Goal: Task Accomplishment & Management: Manage account settings

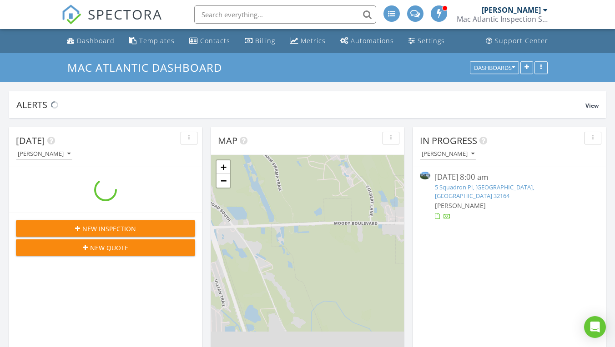
scroll to position [1555, 615]
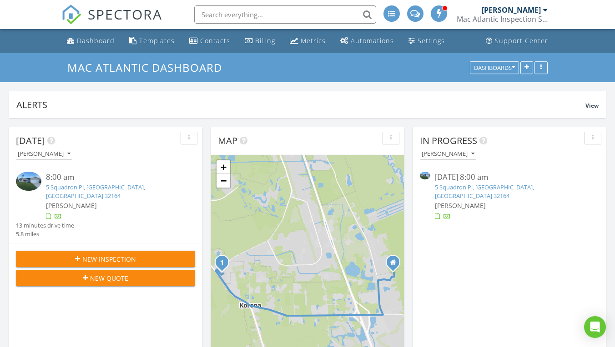
click at [477, 189] on link "5 Squadron Pl, Palm Coast, FL 32164" at bounding box center [484, 191] width 99 height 17
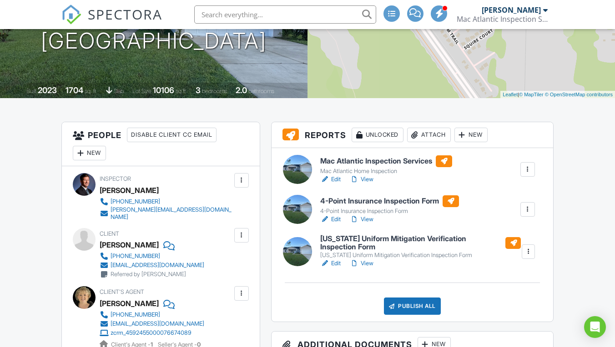
scroll to position [141, 0]
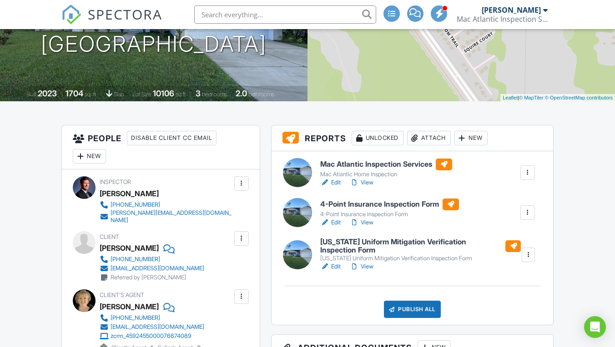
click at [352, 204] on h6 "4-Point Insurance Inspection Form" at bounding box center [389, 205] width 139 height 12
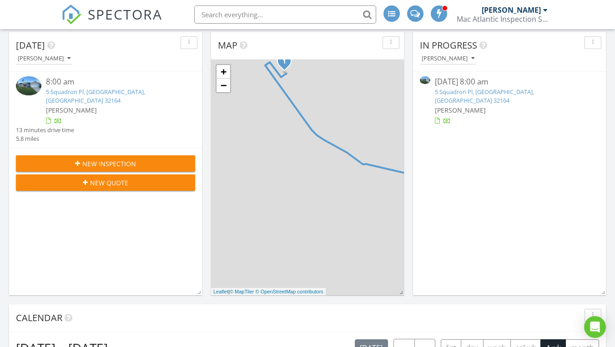
scroll to position [95, 0]
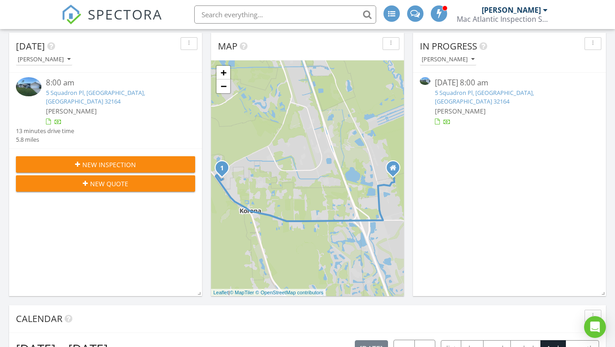
click at [466, 90] on link "5 Squadron Pl, Palm Coast, FL 32164" at bounding box center [484, 97] width 99 height 17
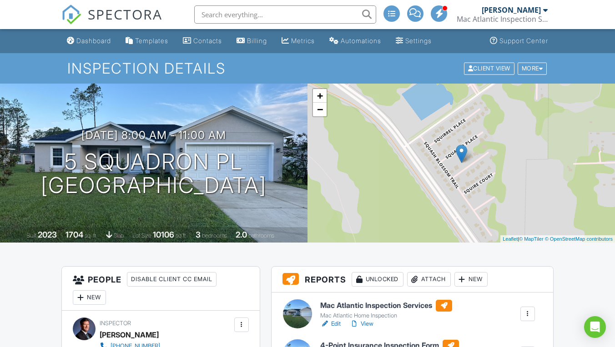
click at [380, 306] on h6 "Mac Atlantic Inspection Services" at bounding box center [386, 306] width 132 height 12
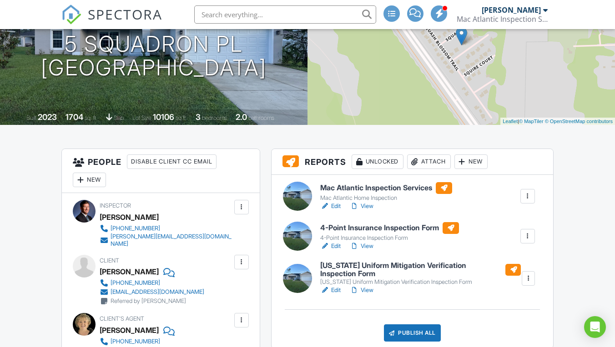
scroll to position [120, 0]
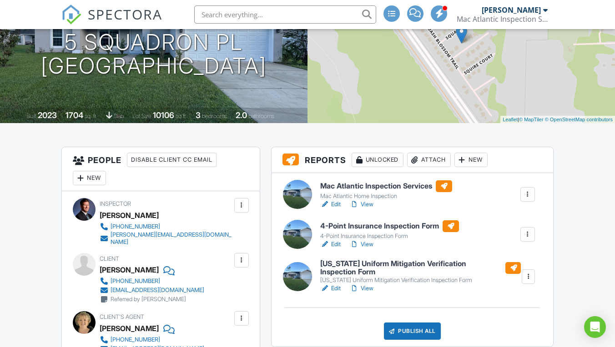
click at [529, 233] on div at bounding box center [527, 234] width 9 height 9
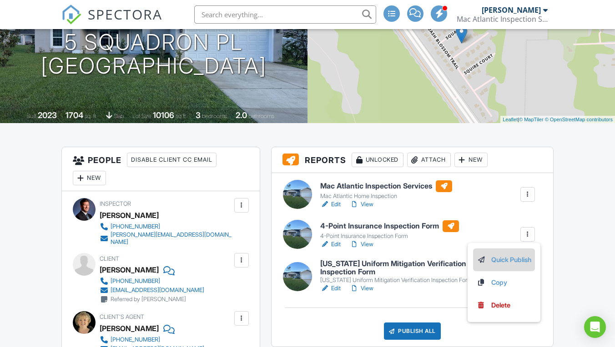
click at [506, 258] on link "Quick Publish" at bounding box center [503, 260] width 55 height 10
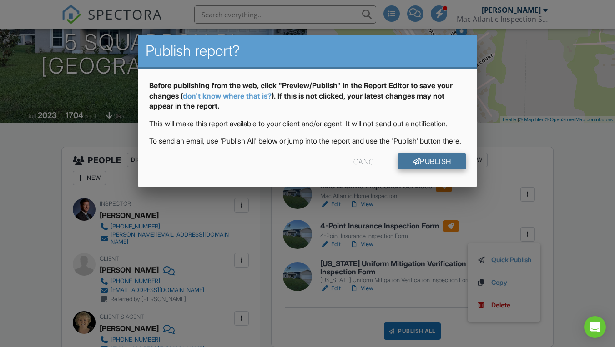
click at [427, 170] on link "Publish" at bounding box center [432, 161] width 68 height 16
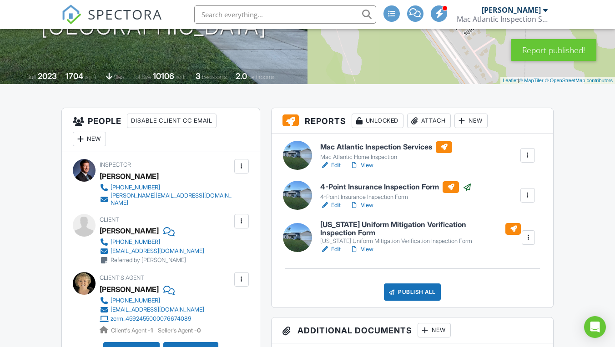
scroll to position [160, 0]
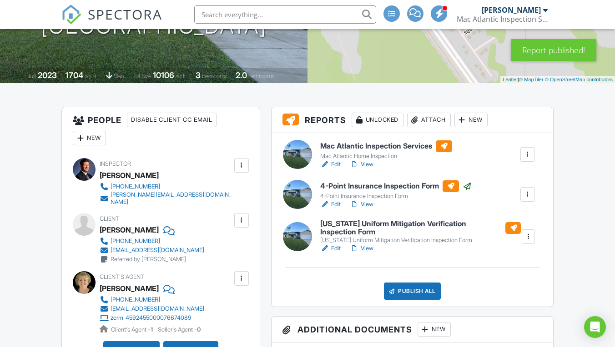
click at [410, 225] on h6 "[US_STATE] Uniform Mitigation Verification Inspection Form" at bounding box center [420, 228] width 201 height 16
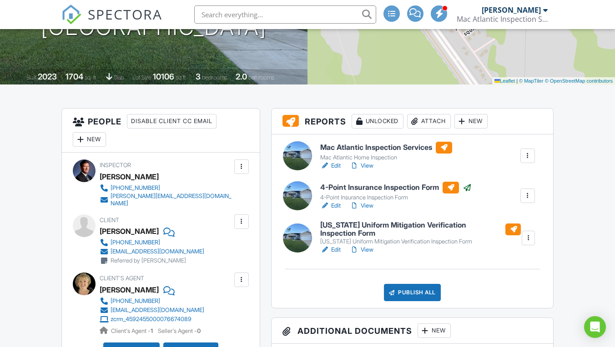
click at [369, 249] on link "View" at bounding box center [362, 250] width 24 height 9
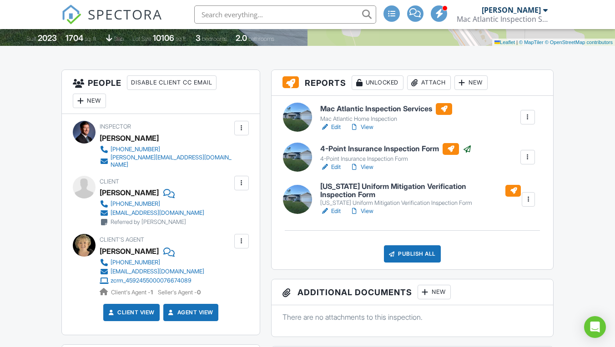
scroll to position [238, 0]
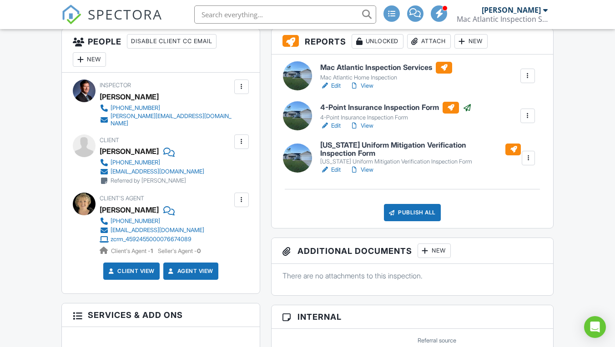
click at [526, 159] on div at bounding box center [527, 158] width 9 height 9
click at [498, 184] on link "Quick Publish" at bounding box center [503, 181] width 55 height 10
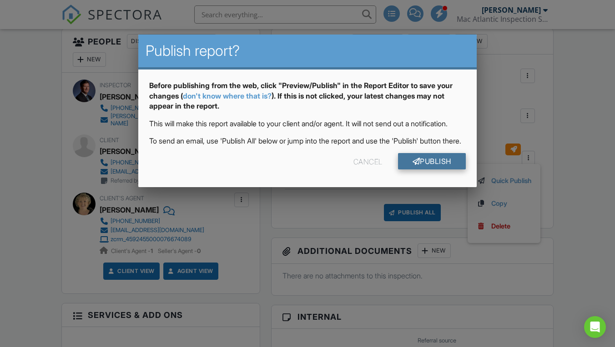
click at [446, 170] on link "Publish" at bounding box center [432, 161] width 68 height 16
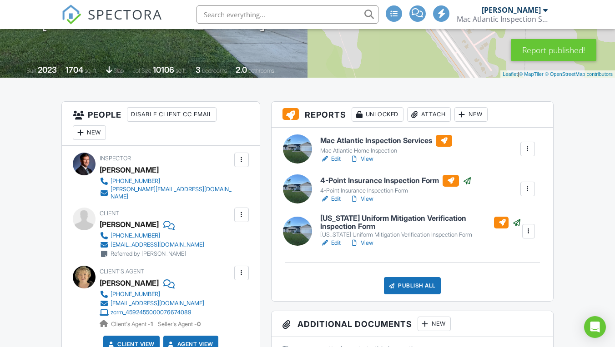
scroll to position [159, 0]
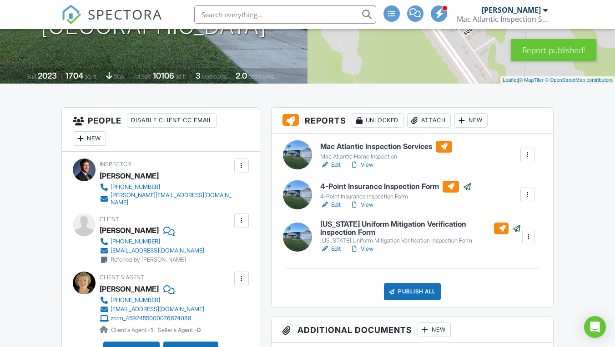
click at [385, 145] on h6 "Mac Atlantic Inspection Services" at bounding box center [386, 147] width 132 height 12
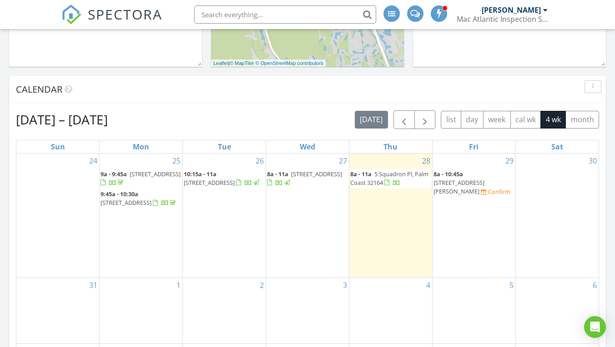
scroll to position [325, 0]
click at [462, 178] on span "[STREET_ADDRESS][PERSON_NAME]" at bounding box center [458, 186] width 51 height 17
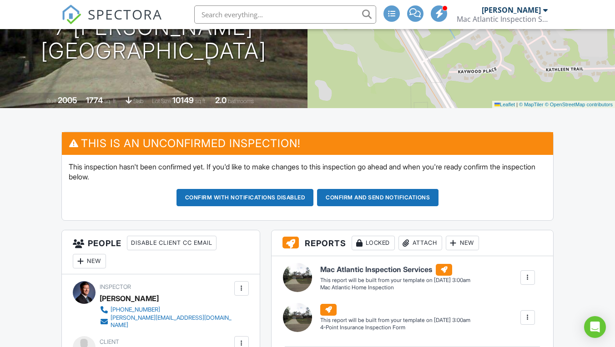
scroll to position [141, 0]
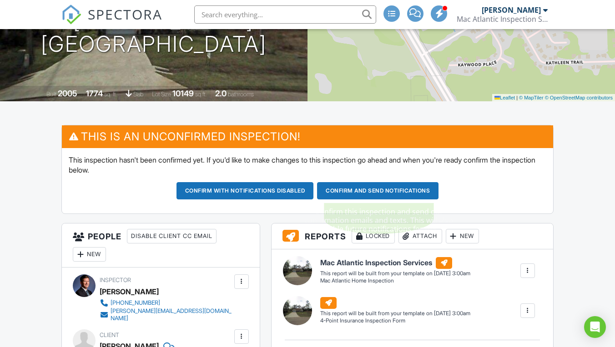
click at [314, 187] on button "Confirm and send notifications" at bounding box center [244, 190] width 137 height 17
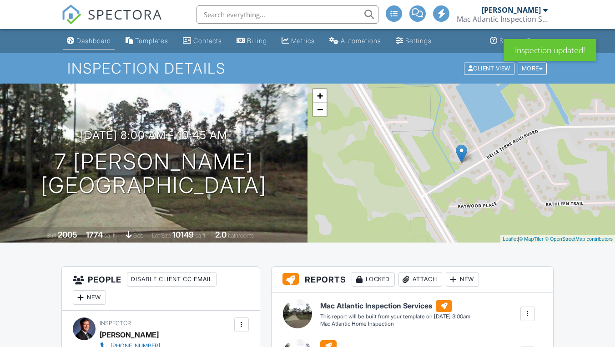
click at [81, 41] on div "Dashboard" at bounding box center [93, 41] width 35 height 8
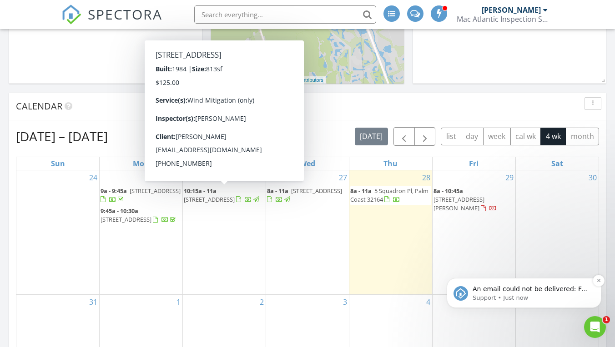
click at [572, 293] on p "An email could not be delivered: For more information, view Why emails don't ge…" at bounding box center [530, 289] width 117 height 9
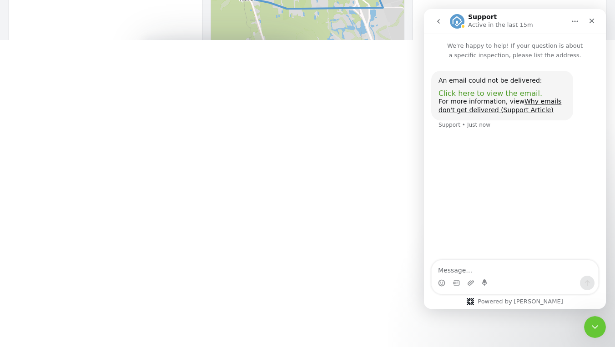
click at [455, 93] on span "Click here to view the email." at bounding box center [490, 93] width 104 height 9
click at [591, 23] on icon "Close" at bounding box center [591, 20] width 7 height 7
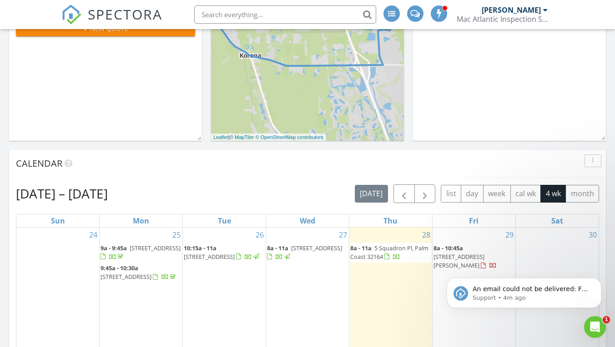
scroll to position [253, 0]
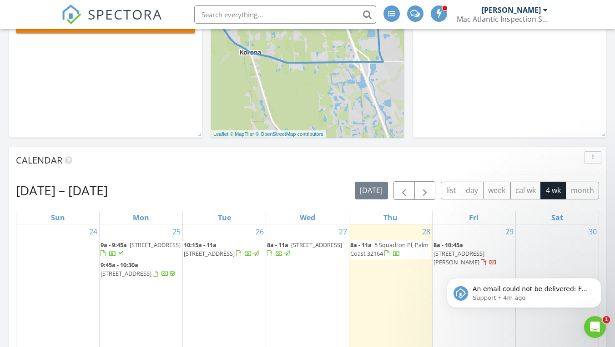
click at [387, 255] on div at bounding box center [386, 254] width 5 height 6
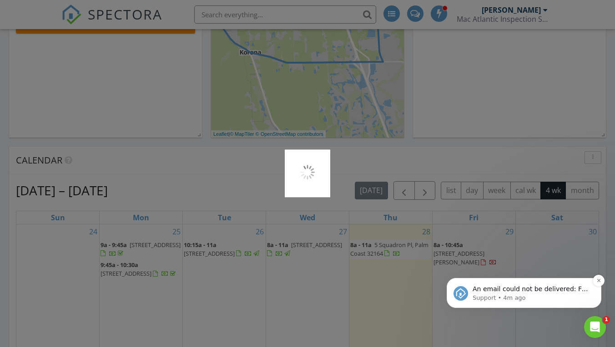
click at [587, 290] on p "An email could not be delivered: For more information, view Why emails don't ge…" at bounding box center [530, 289] width 117 height 9
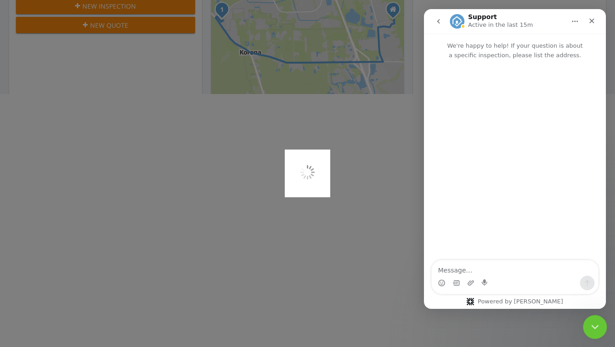
click at [589, 329] on icon "Close Intercom Messenger" at bounding box center [593, 326] width 11 height 11
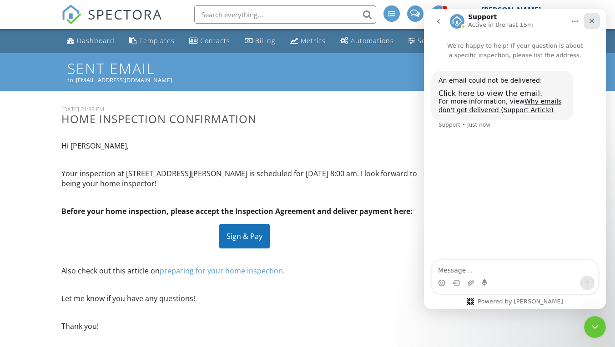
click at [595, 21] on div "Close" at bounding box center [591, 21] width 16 height 16
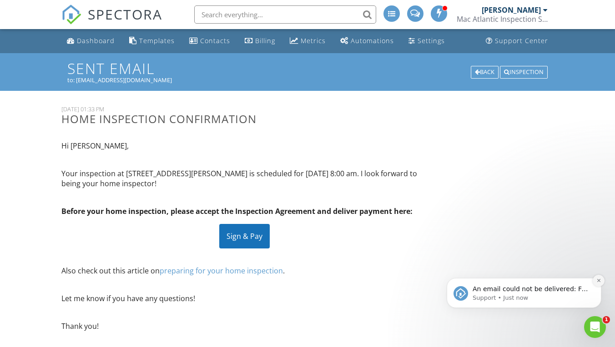
click at [600, 282] on icon "Dismiss notification" at bounding box center [598, 280] width 5 height 5
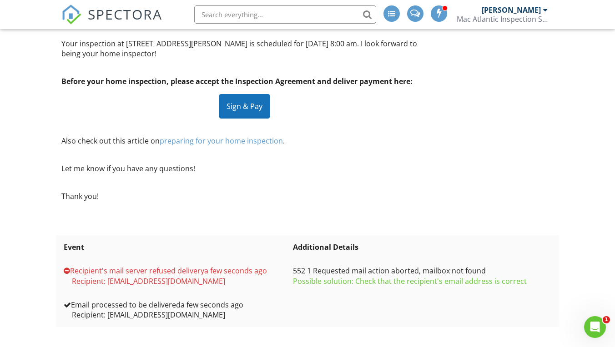
scroll to position [130, 0]
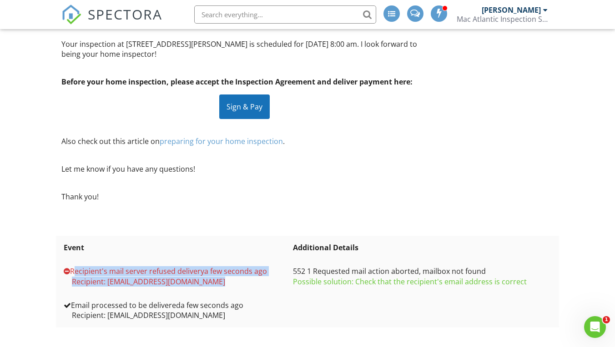
drag, startPoint x: 73, startPoint y: 267, endPoint x: 236, endPoint y: 275, distance: 163.9
click at [236, 275] on td "Recipient's mail server refused delivery a few seconds ago Recipient: [EMAIL_AD…" at bounding box center [175, 277] width 229 height 34
copy td "Recipient's mail server refused delivery a few seconds ago Recipient: [EMAIL_AD…"
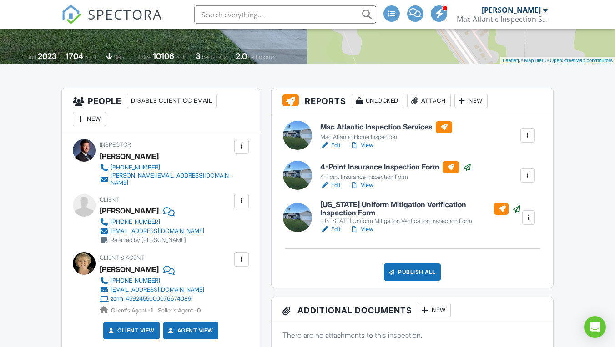
scroll to position [183, 0]
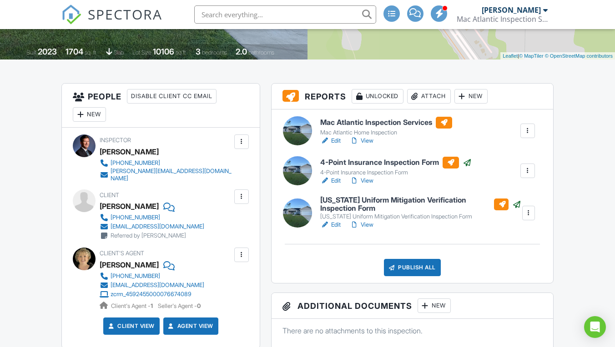
click at [360, 120] on h6 "Mac Atlantic Inspection Services" at bounding box center [386, 123] width 132 height 12
